Goal: Task Accomplishment & Management: Manage account settings

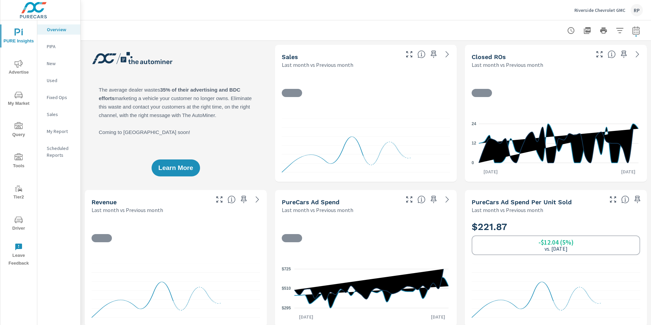
click at [637, 8] on div "RP" at bounding box center [637, 10] width 12 height 12
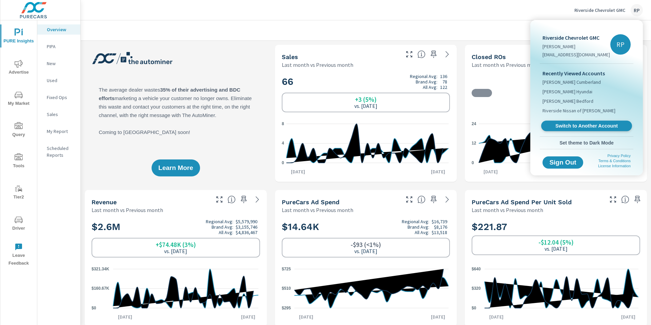
click at [575, 125] on span "Switch to Another Account" at bounding box center [586, 126] width 83 height 6
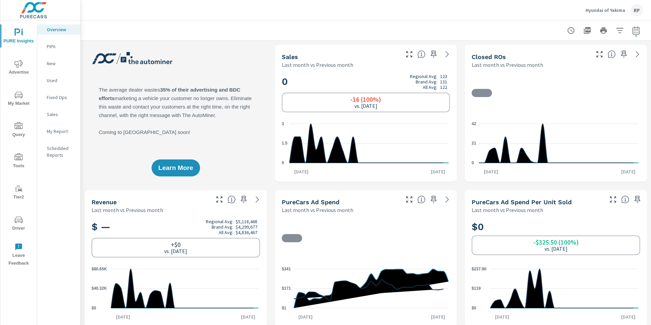
click at [19, 225] on span "Driver" at bounding box center [18, 224] width 33 height 17
